Goal: Task Accomplishment & Management: Use online tool/utility

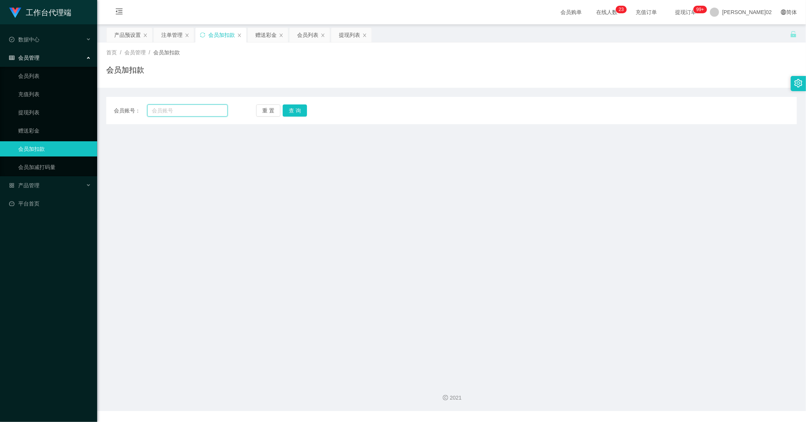
click at [183, 113] on input "text" at bounding box center [187, 110] width 80 height 12
paste input "RaymondTan"
click at [300, 107] on button "查 询" at bounding box center [295, 110] width 24 height 12
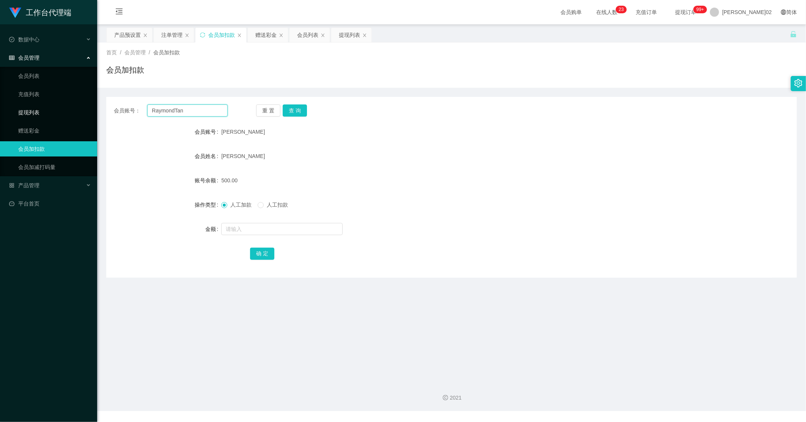
drag, startPoint x: 201, startPoint y: 110, endPoint x: 68, endPoint y: 109, distance: 133.7
click at [68, 109] on section "工作台代理端 数据中心 会员管理 会员列表 充值列表 提现列表 赠送彩金 会员加扣款 会员加减打码量 产品管理 开奖记录 注单管理 产品列表 即时注单 产品预…" at bounding box center [403, 205] width 806 height 411
paste input "fy689"
type input "fy689"
drag, startPoint x: 298, startPoint y: 120, endPoint x: 298, endPoint y: 113, distance: 7.6
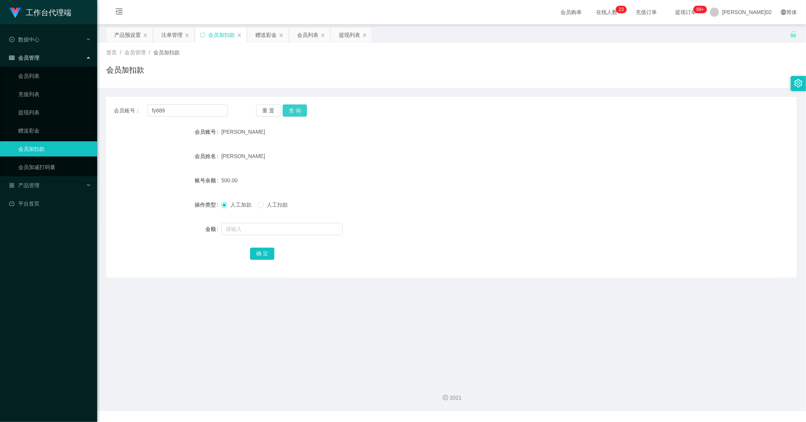
click at [298, 118] on div "会员账号： fy689 重 置 查 询 会员账号 谭伟文 会员姓名 陈腾沈 账号余额 500.00 操作类型 人工加款 人工扣款 金额 确 定" at bounding box center [451, 187] width 691 height 181
click at [298, 110] on button "查 询" at bounding box center [295, 110] width 24 height 12
click at [137, 39] on div "产品预设置" at bounding box center [127, 35] width 27 height 14
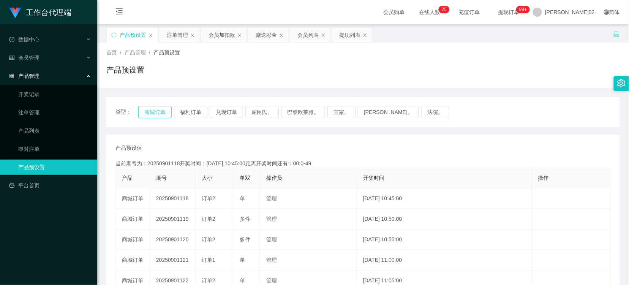
click at [160, 113] on button "商城订单" at bounding box center [154, 112] width 33 height 12
type button "k3wph"
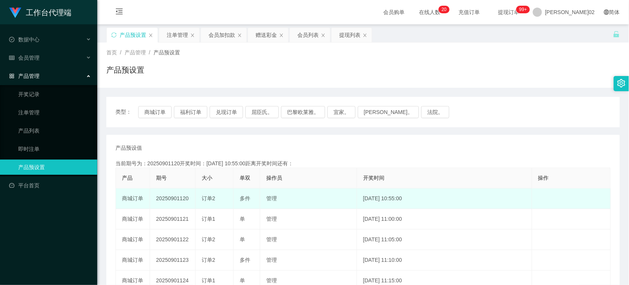
click at [174, 196] on td "20250901120" at bounding box center [173, 198] width 46 height 21
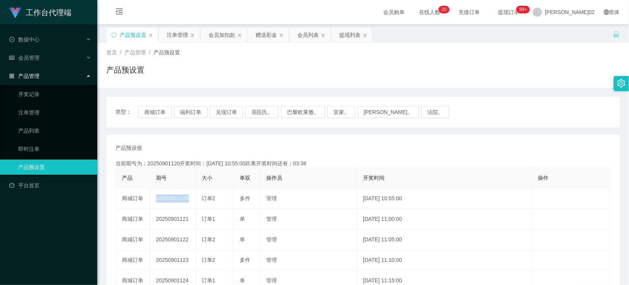
copy td "20250901120"
click at [141, 117] on button "商城订单" at bounding box center [154, 112] width 33 height 12
click at [145, 115] on button "商城订单" at bounding box center [154, 112] width 33 height 12
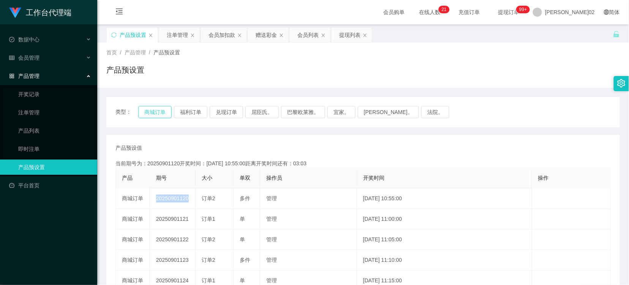
click at [162, 112] on button "商城订单" at bounding box center [154, 112] width 33 height 12
